Goal: Task Accomplishment & Management: Manage account settings

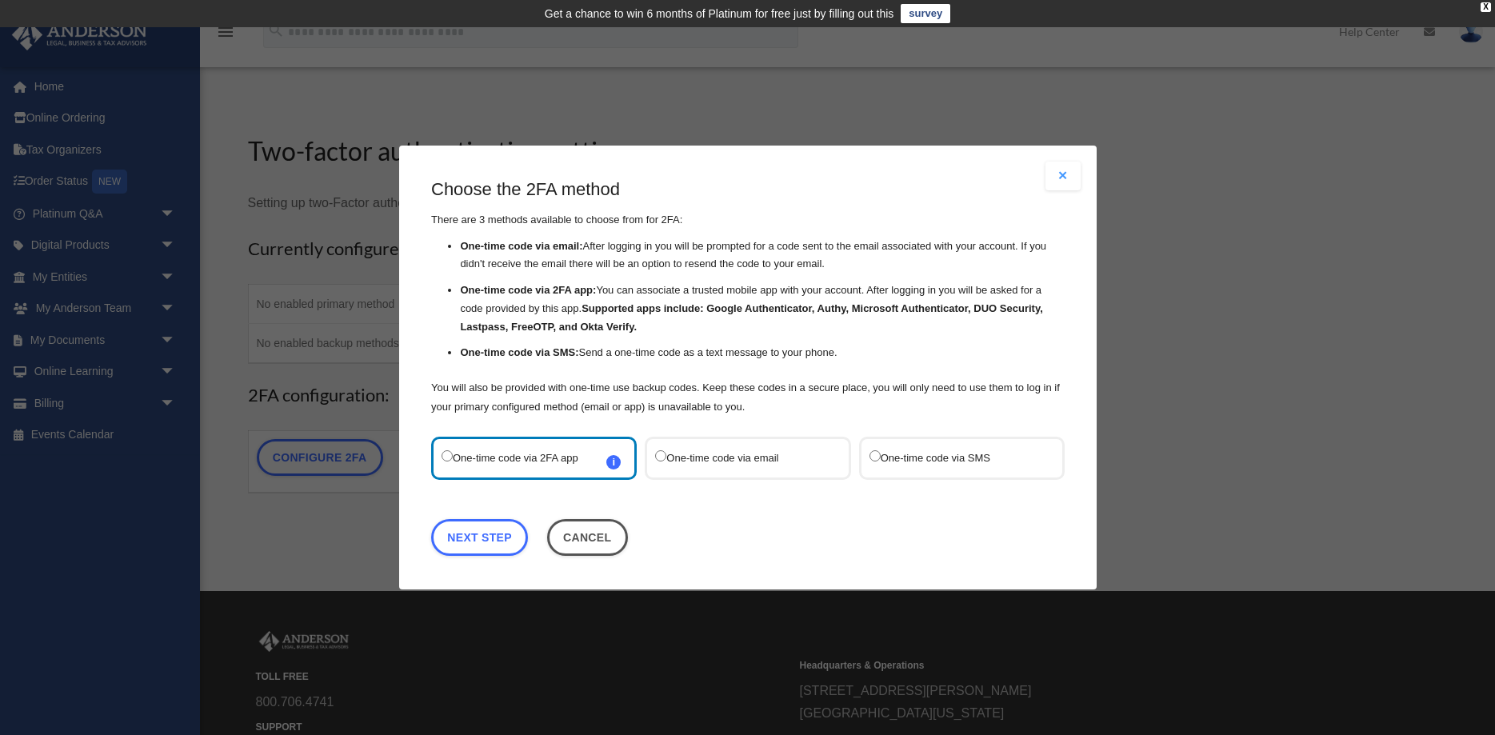
click at [905, 455] on label "One-time code via SMS" at bounding box center [953, 458] width 169 height 22
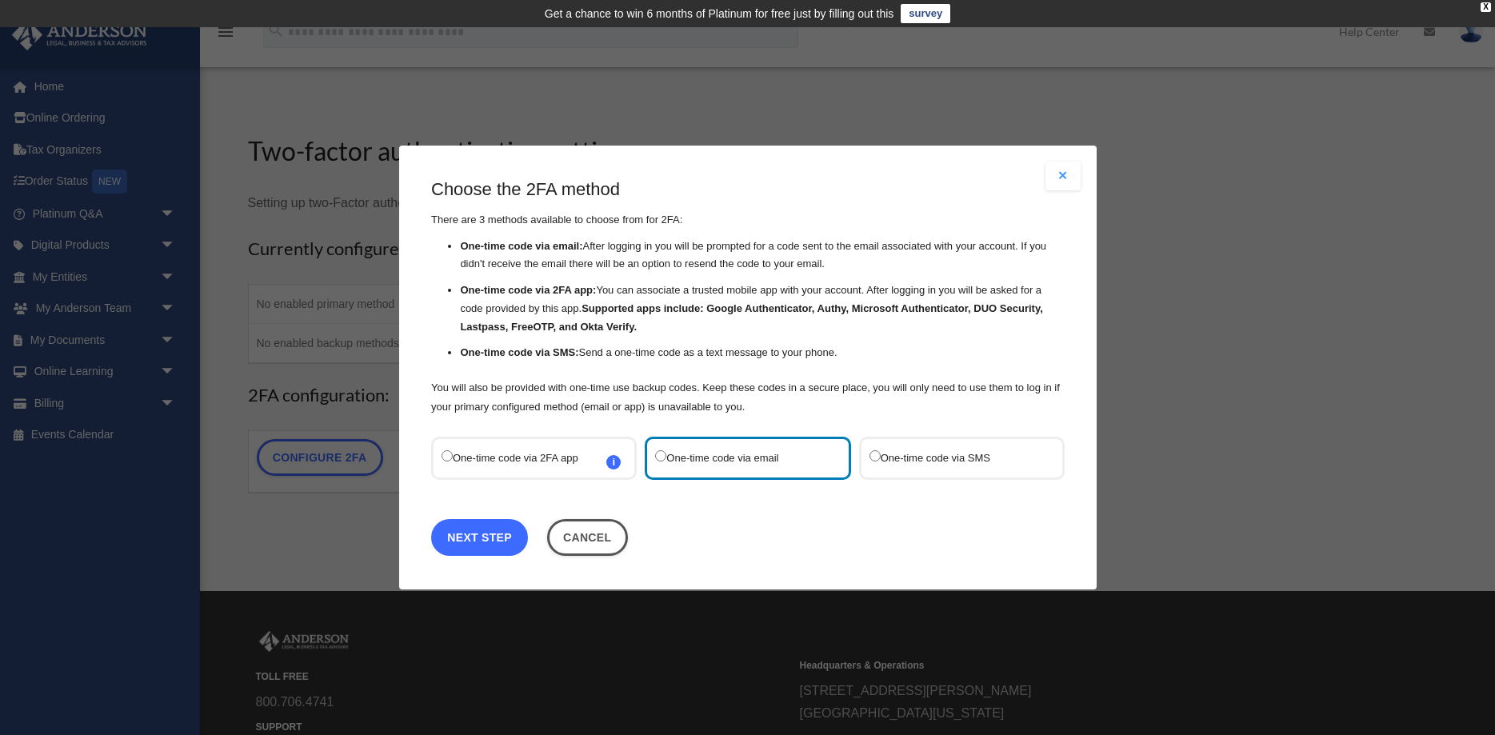
click at [501, 535] on link "Next Step" at bounding box center [479, 537] width 97 height 37
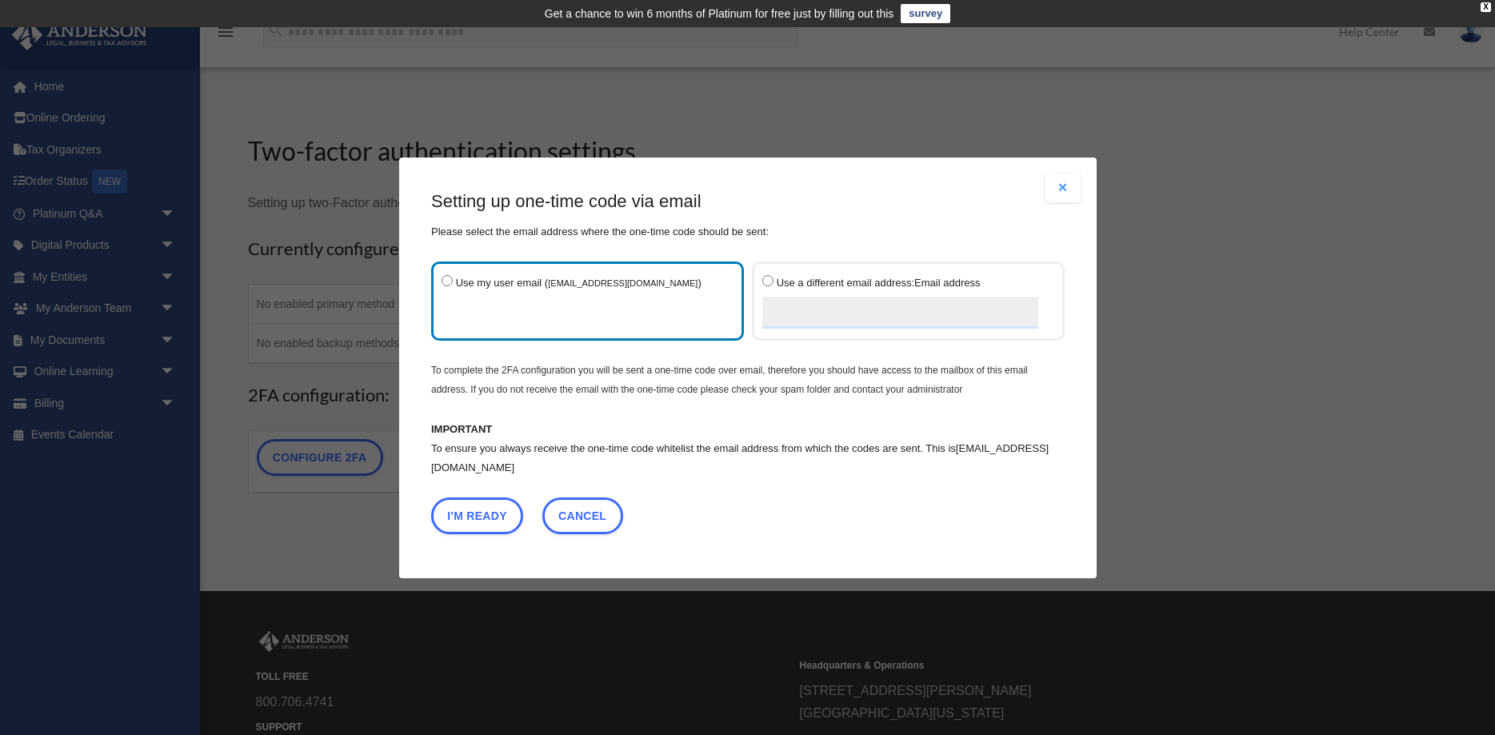
click at [475, 300] on label "Use my user email ( mbonnett92@gmail.com )" at bounding box center [579, 300] width 276 height 58
click at [489, 515] on button "I'm Ready" at bounding box center [477, 515] width 92 height 37
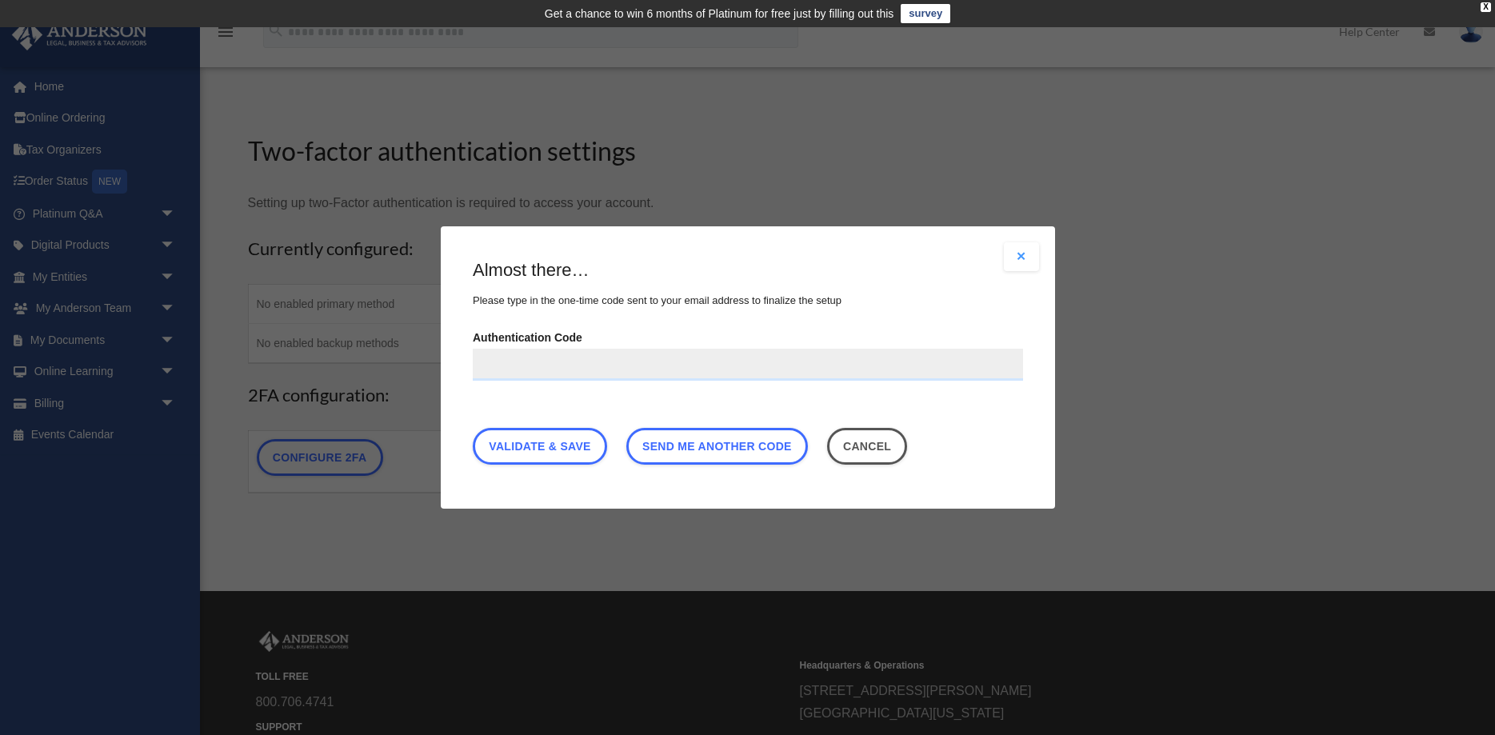
click at [501, 363] on input "Authentication Code" at bounding box center [748, 365] width 550 height 32
type input "******"
click at [569, 446] on link "Validate & Save" at bounding box center [540, 446] width 134 height 37
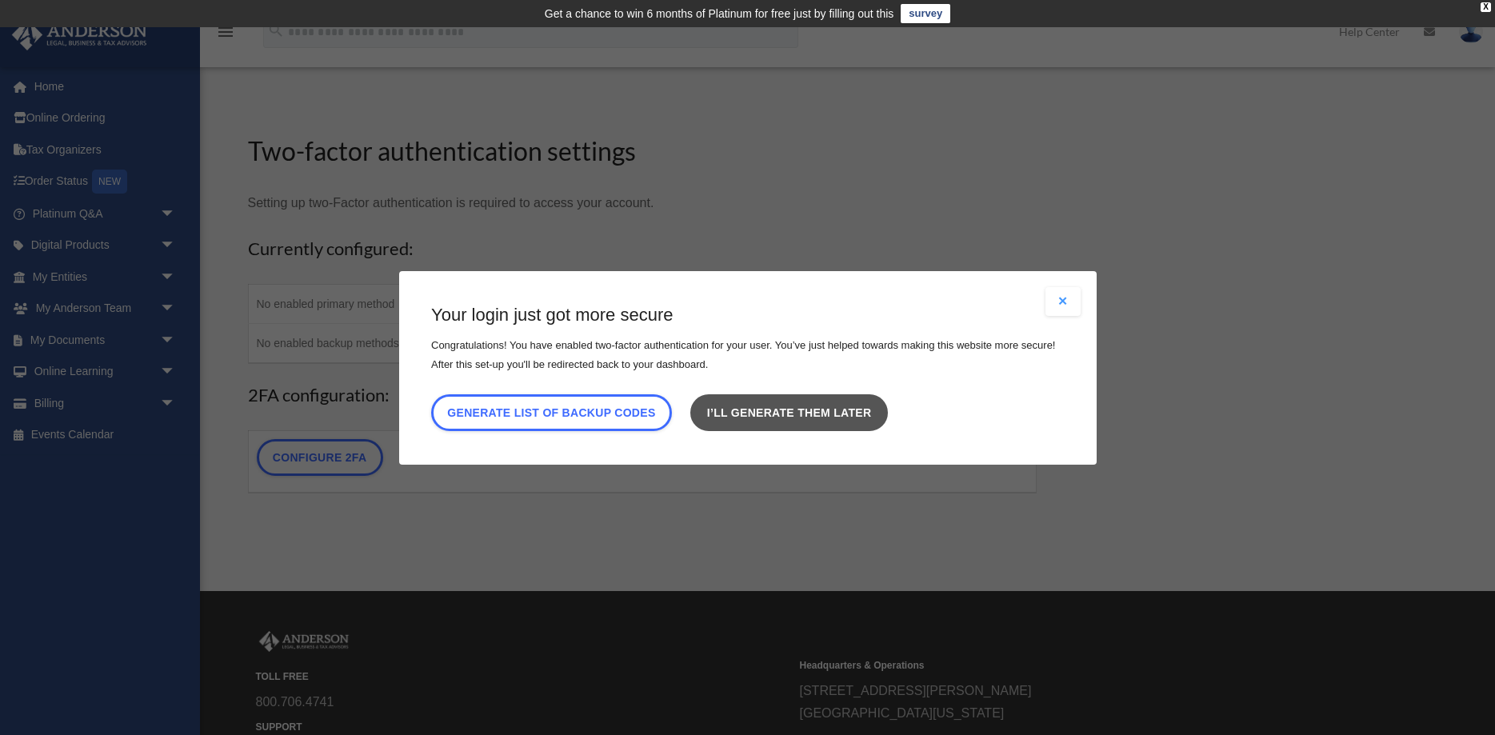
click at [800, 419] on link "I’ll generate them later" at bounding box center [788, 411] width 197 height 37
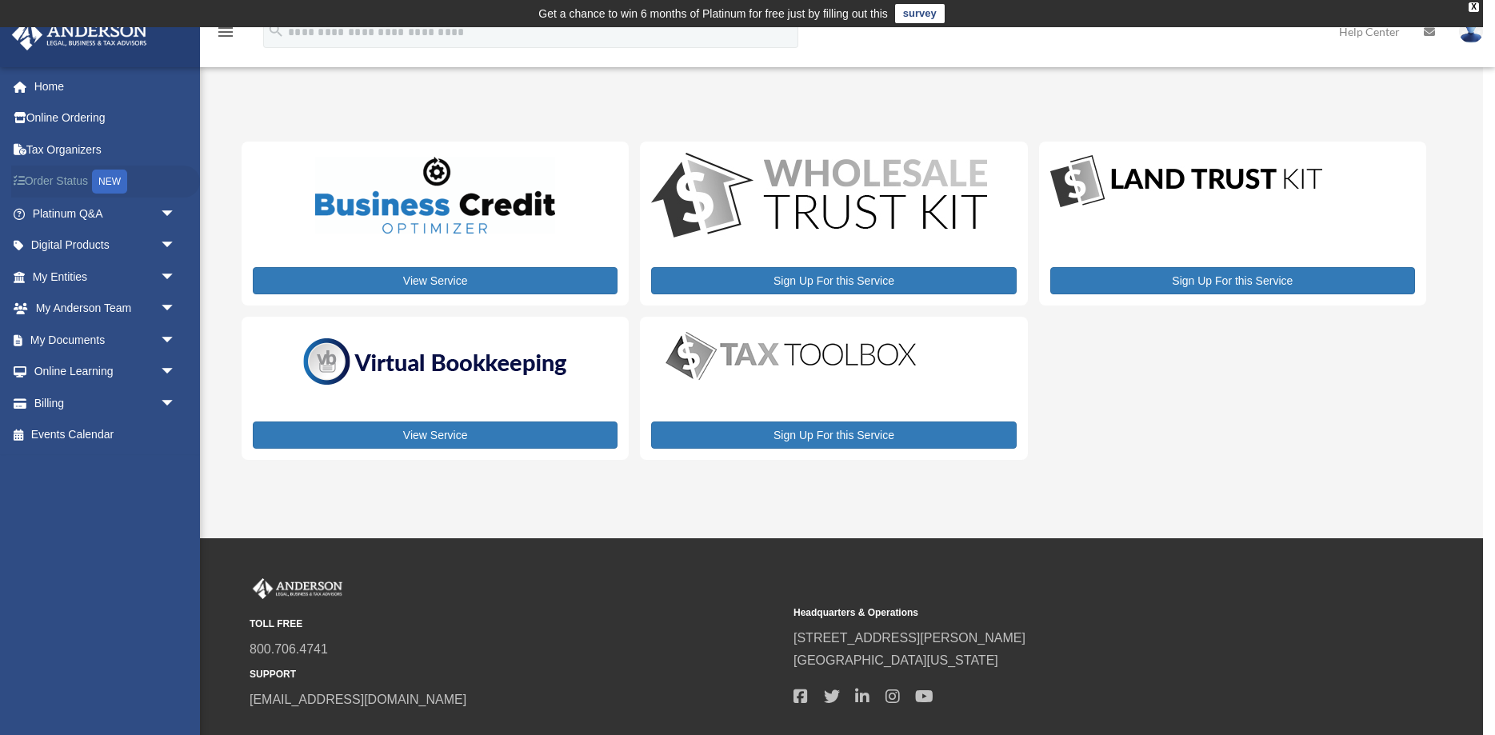
click at [66, 180] on link "Order Status NEW" at bounding box center [105, 182] width 189 height 33
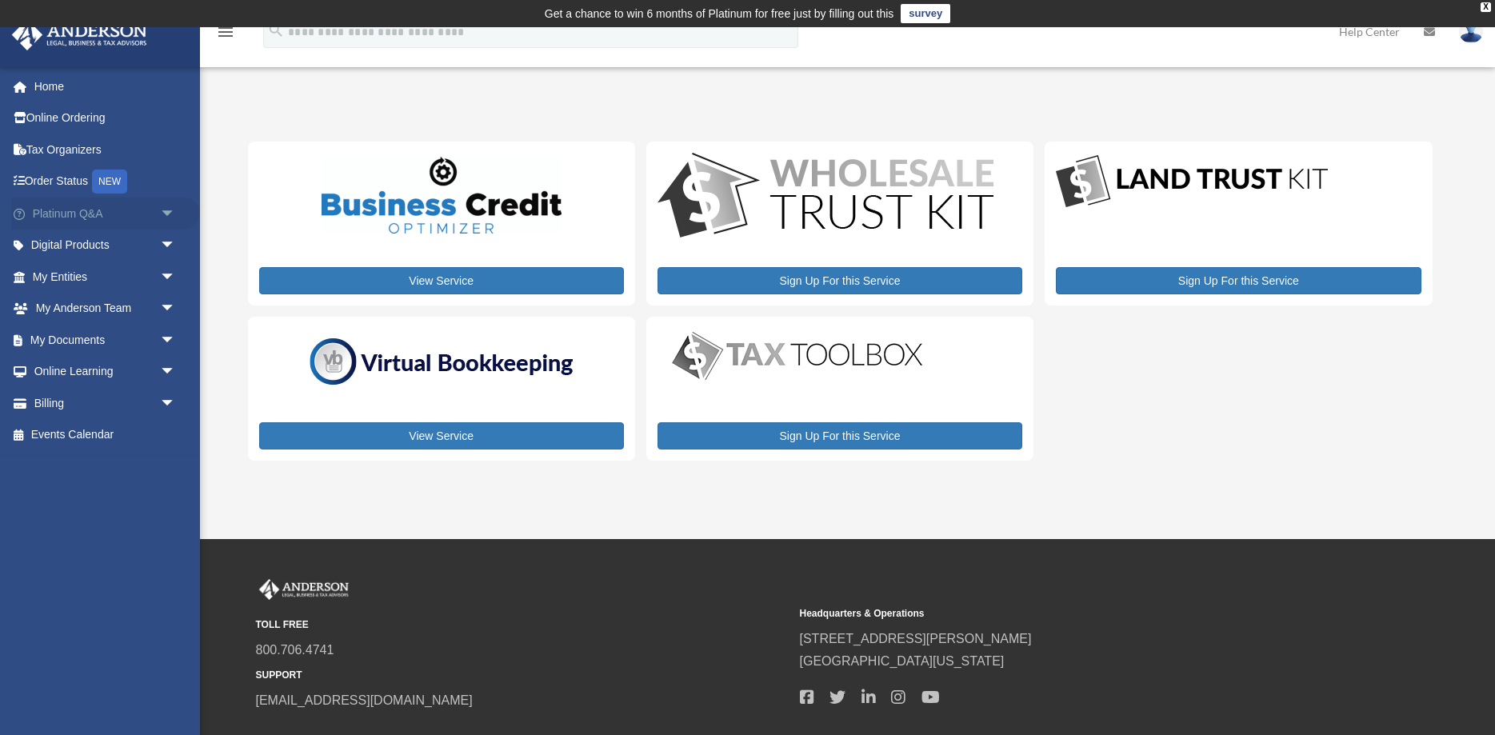
click at [172, 211] on span "arrow_drop_down" at bounding box center [176, 214] width 32 height 33
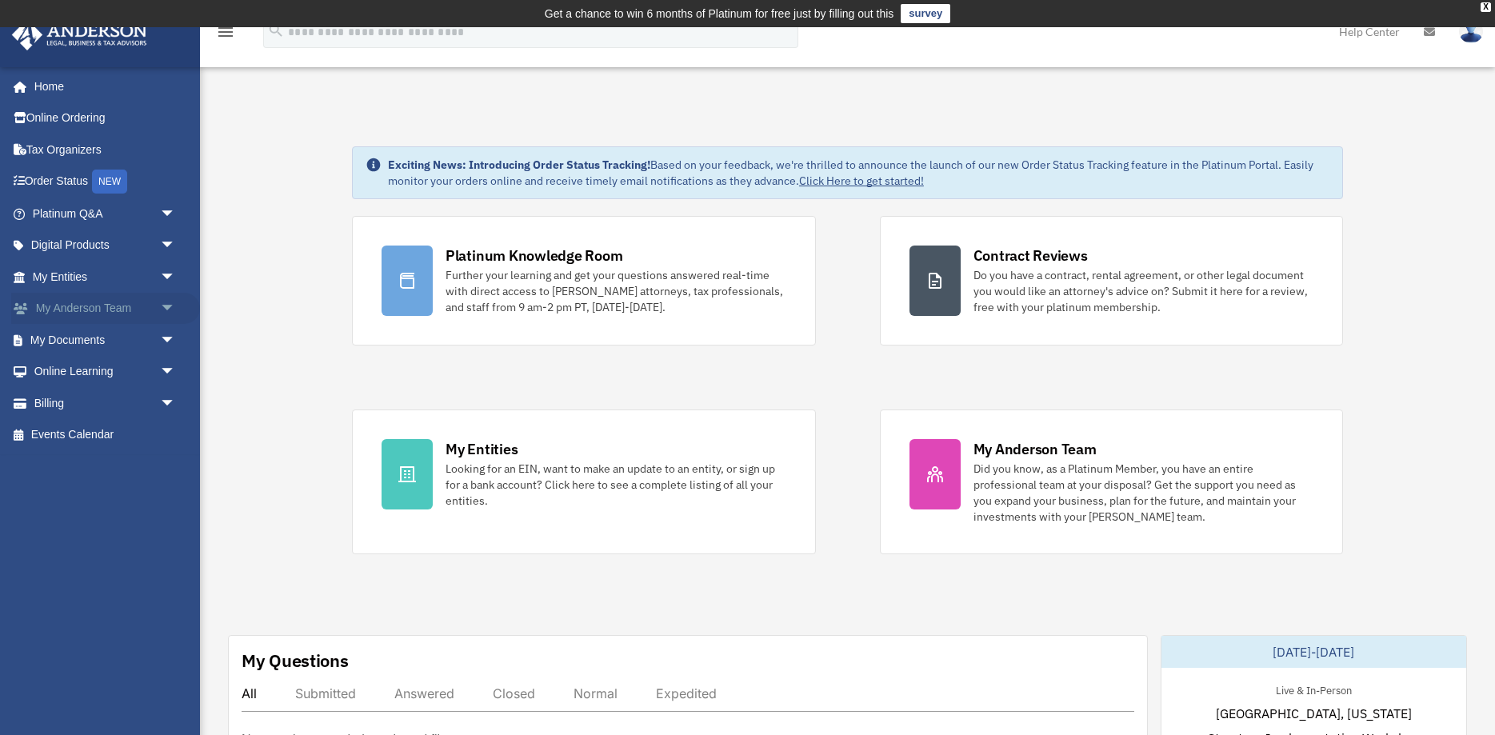
click at [168, 309] on span "arrow_drop_down" at bounding box center [176, 309] width 32 height 33
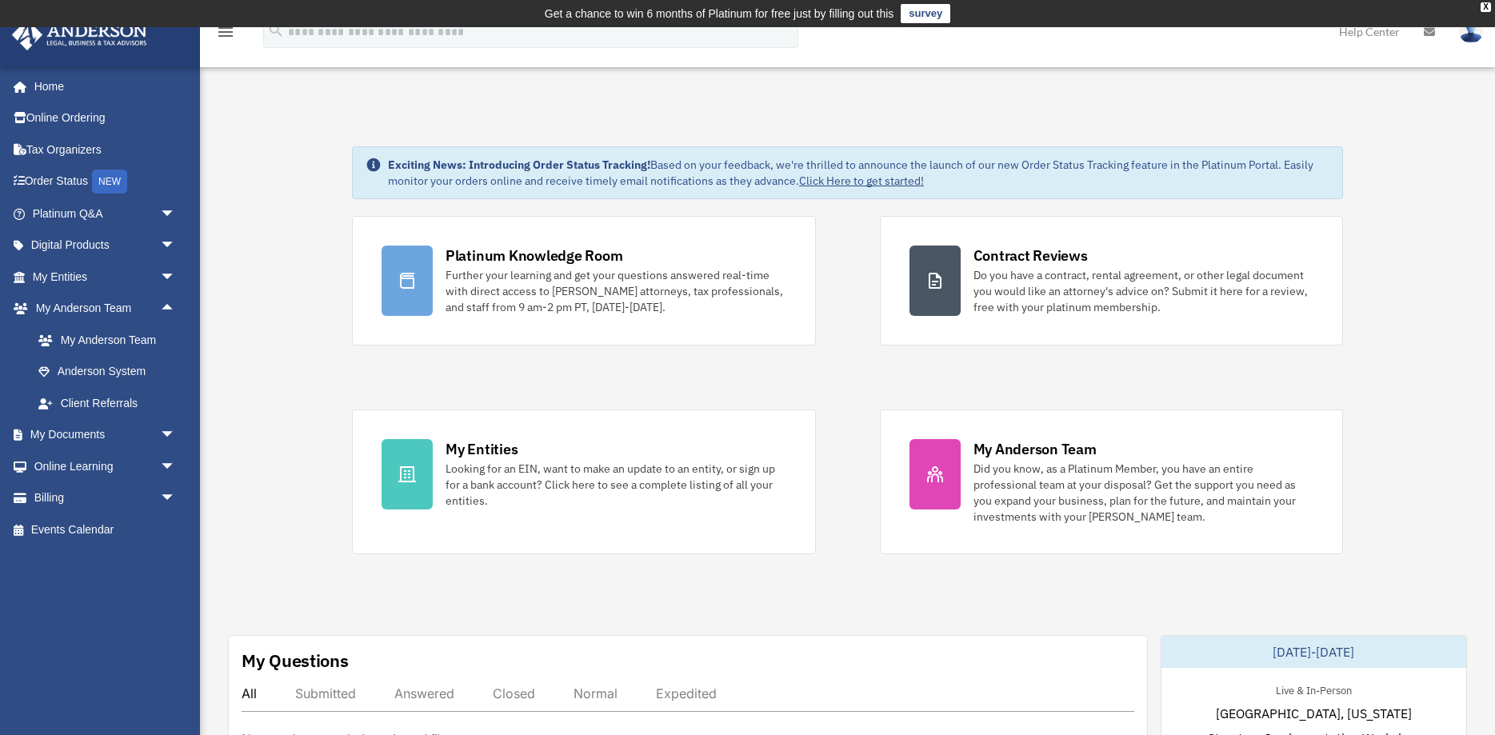
click at [51, 82] on link "Home" at bounding box center [105, 86] width 189 height 32
